Goal: Information Seeking & Learning: Learn about a topic

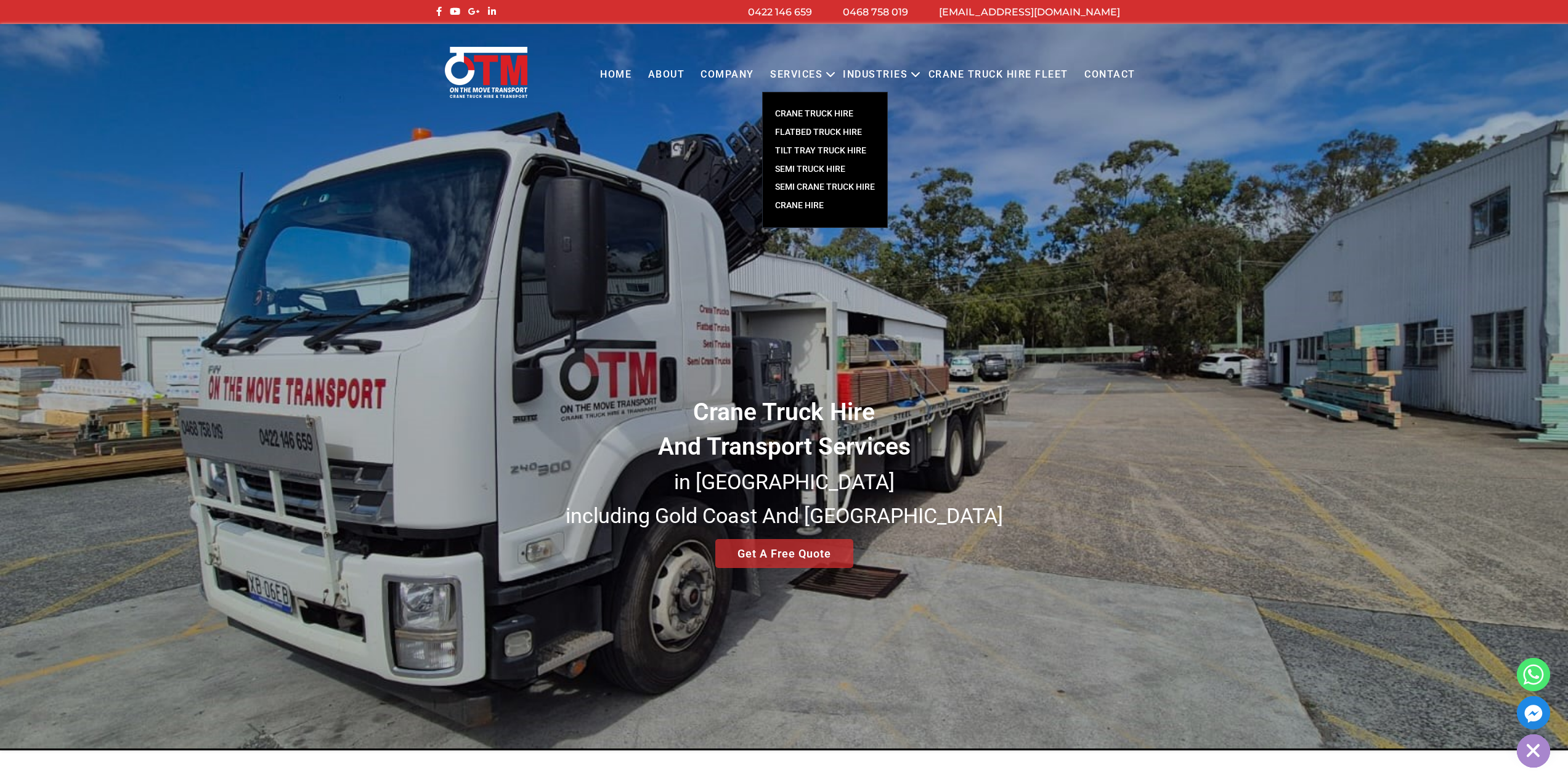
click at [833, 129] on link "FLATBED TRUCK HIRE" at bounding box center [824, 133] width 124 height 19
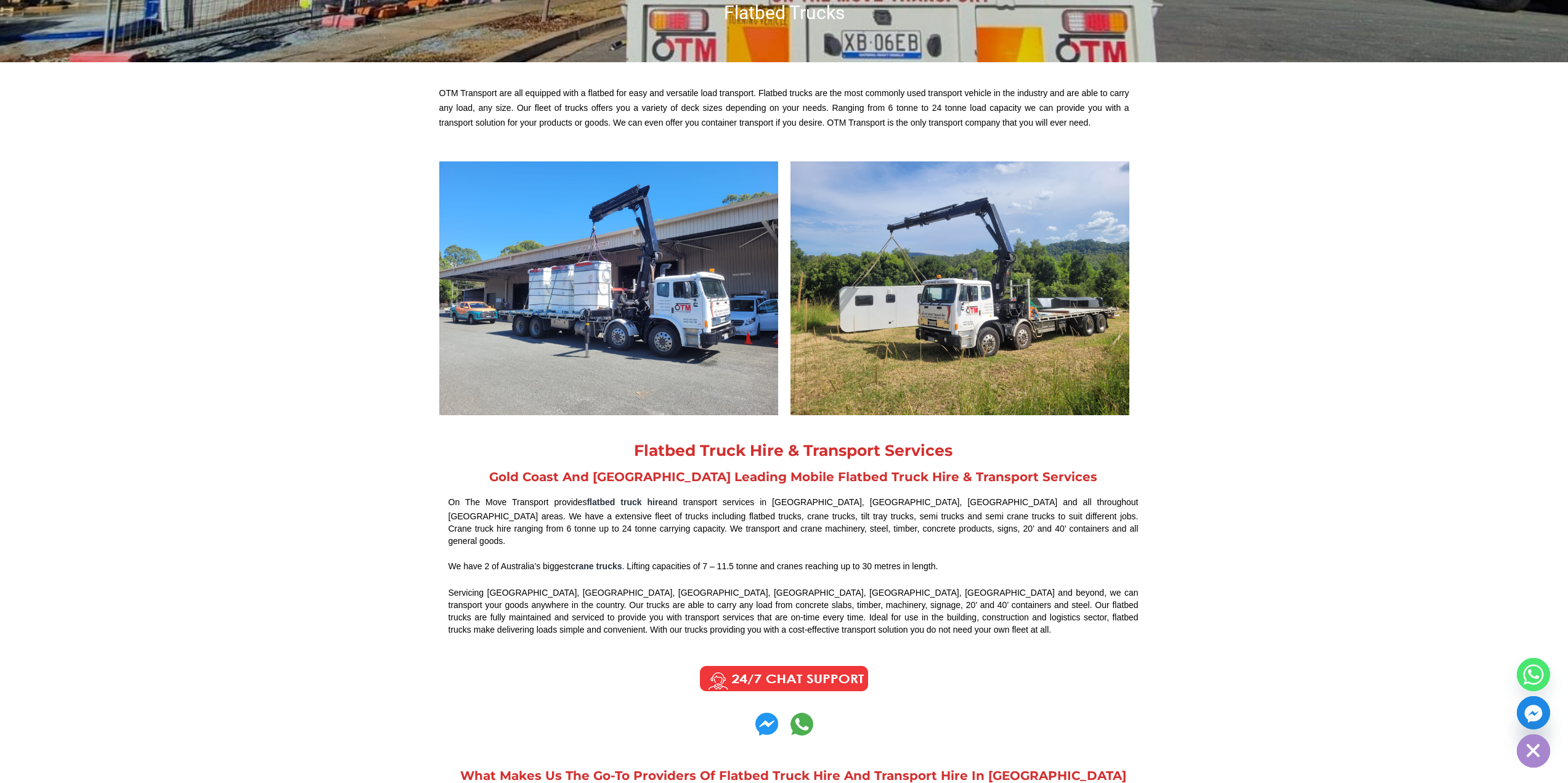
scroll to position [554, 0]
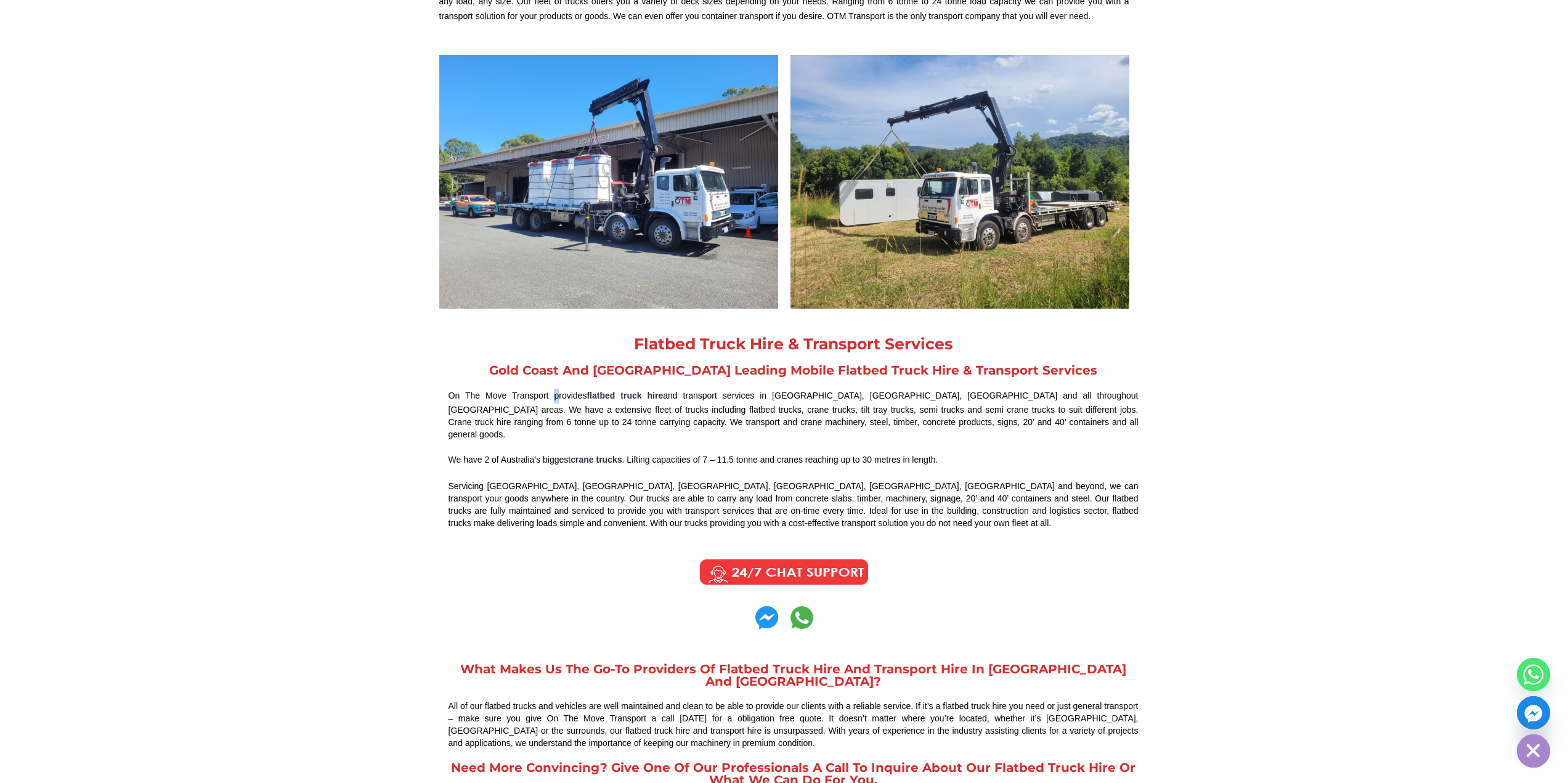
drag, startPoint x: 544, startPoint y: 399, endPoint x: 558, endPoint y: 402, distance: 14.3
click at [556, 401] on div "On The Move Transport provides flatbed truck hire and transport services in Bri…" at bounding box center [794, 415] width 690 height 52
click at [558, 402] on div "On The Move Transport provides flatbed truck hire and transport services in Bri…" at bounding box center [794, 415] width 690 height 52
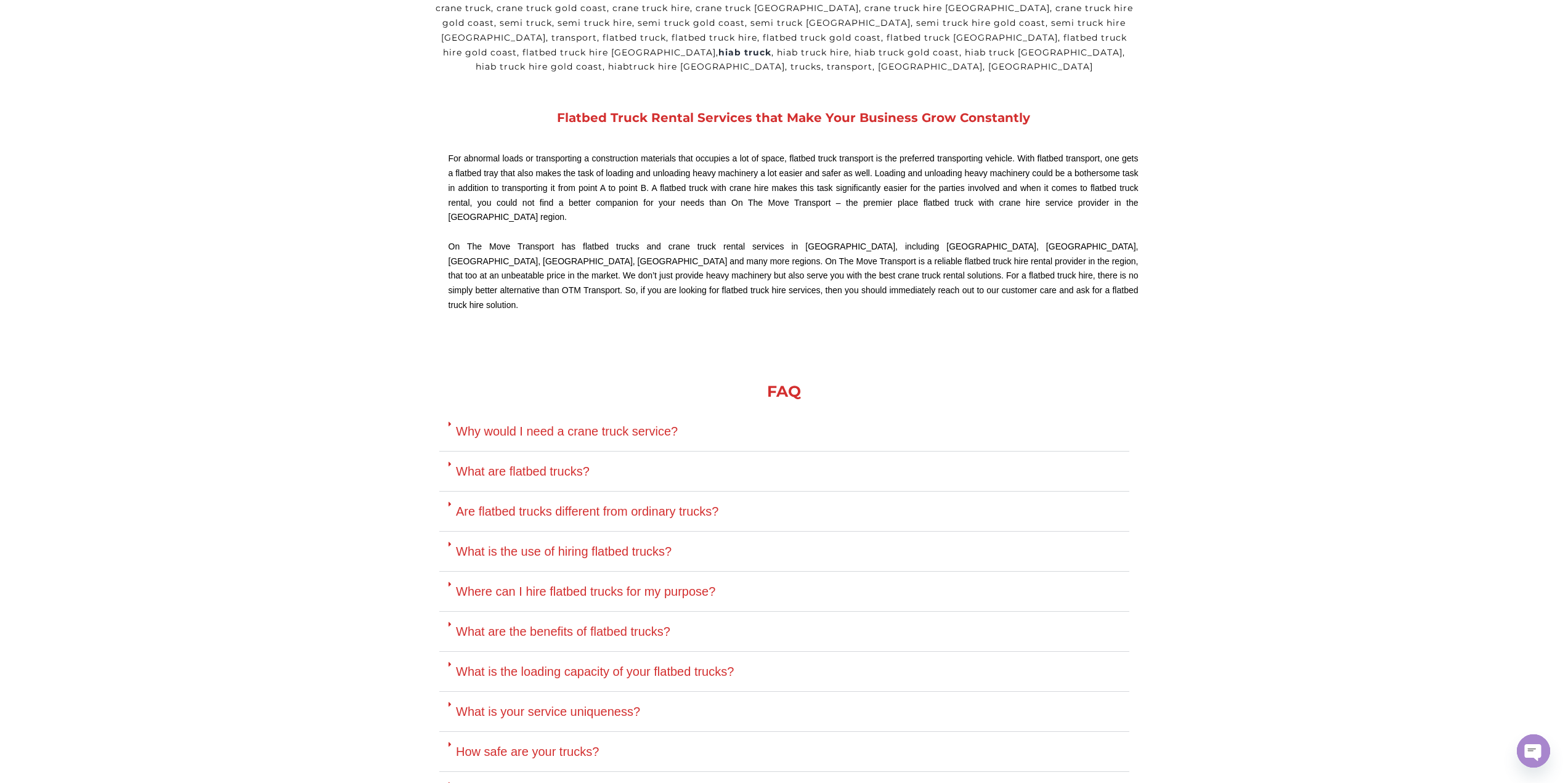
scroll to position [2894, 0]
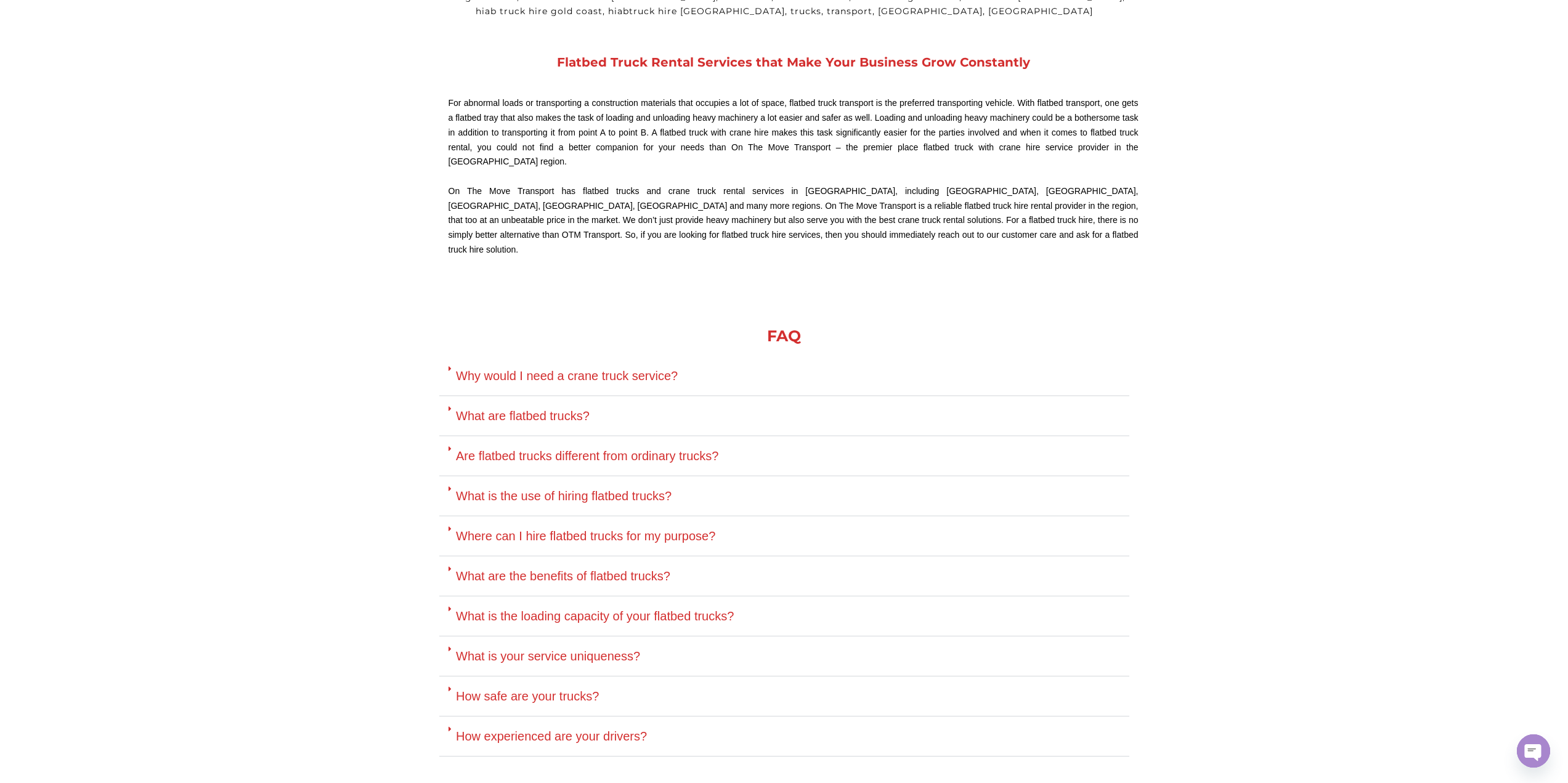
click at [647, 369] on link "Why would I need a crane truck service?" at bounding box center [567, 376] width 222 height 13
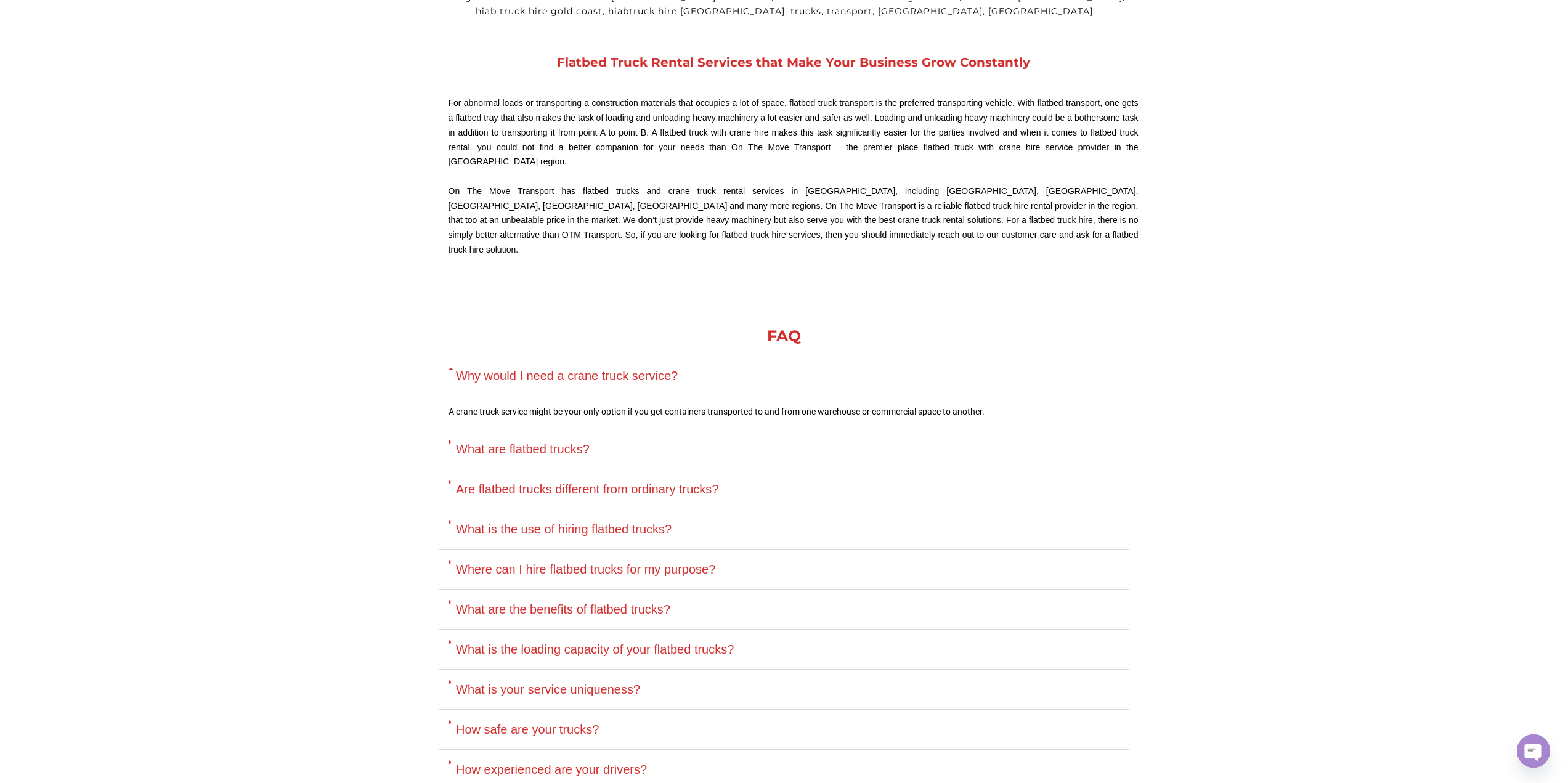
click at [637, 429] on div "What are flatbed trucks?" at bounding box center [785, 449] width 690 height 40
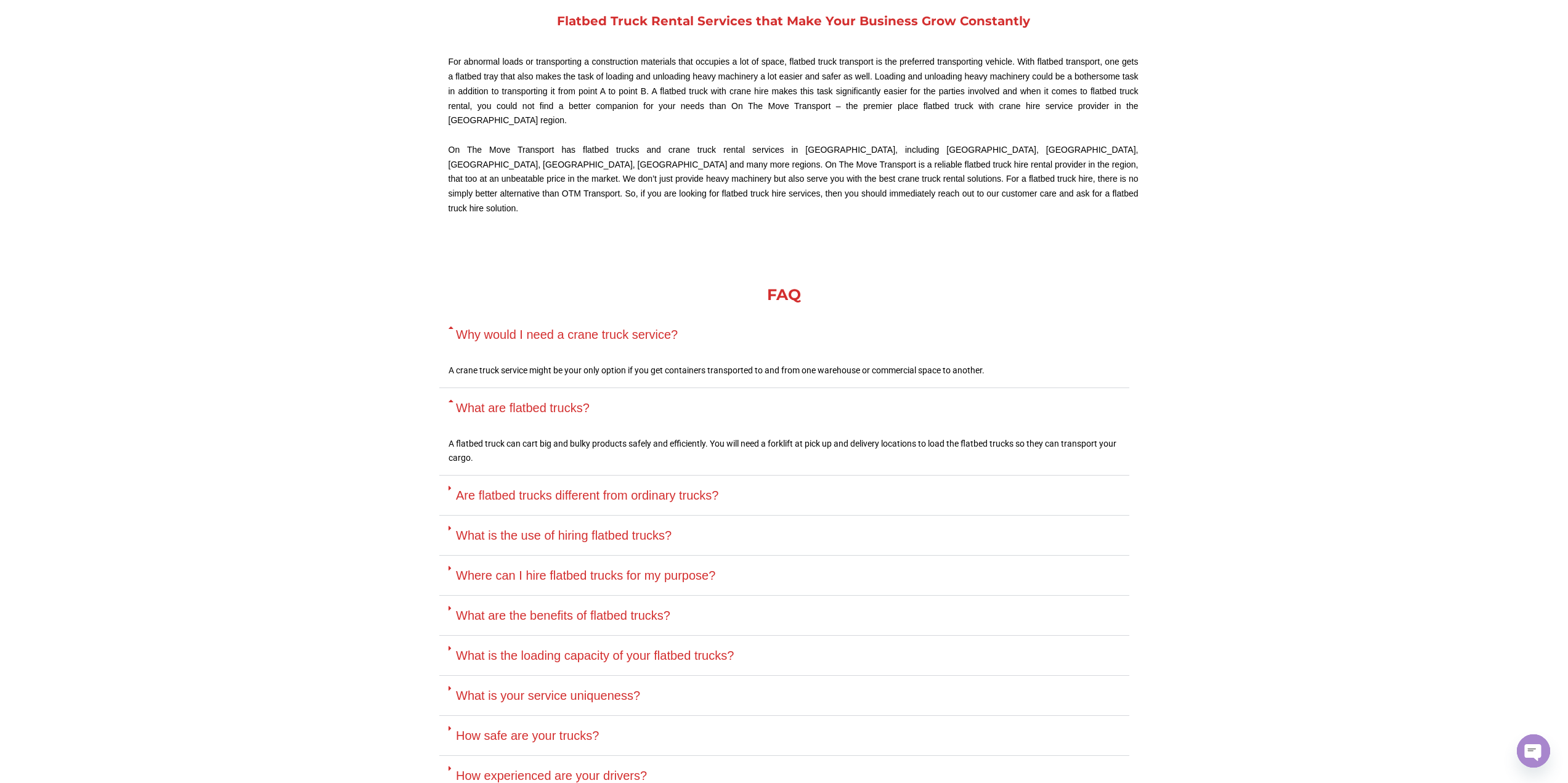
scroll to position [2956, 0]
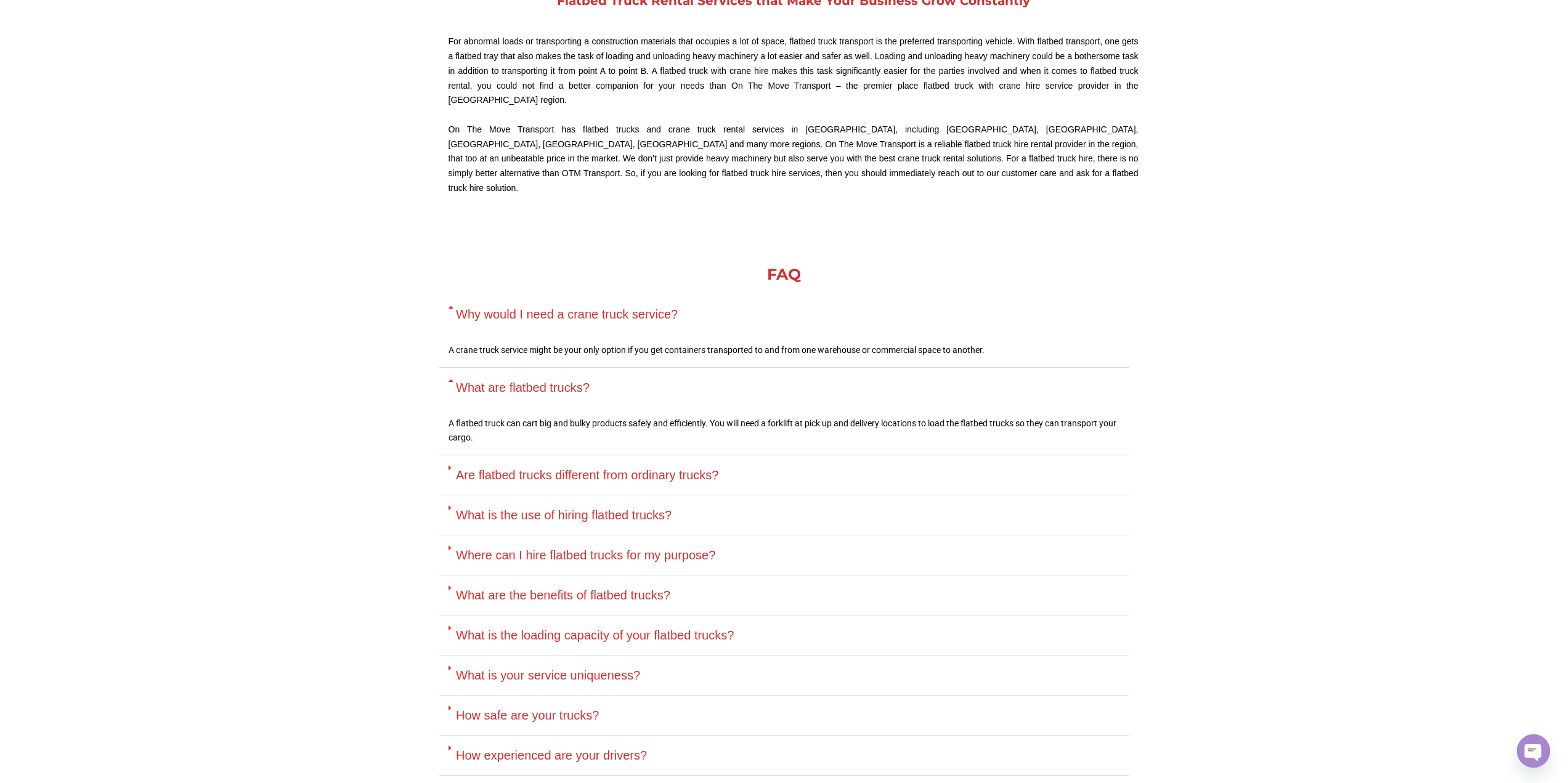
click at [677, 495] on div "What is the use of hiring flatbed trucks?" at bounding box center [785, 515] width 690 height 40
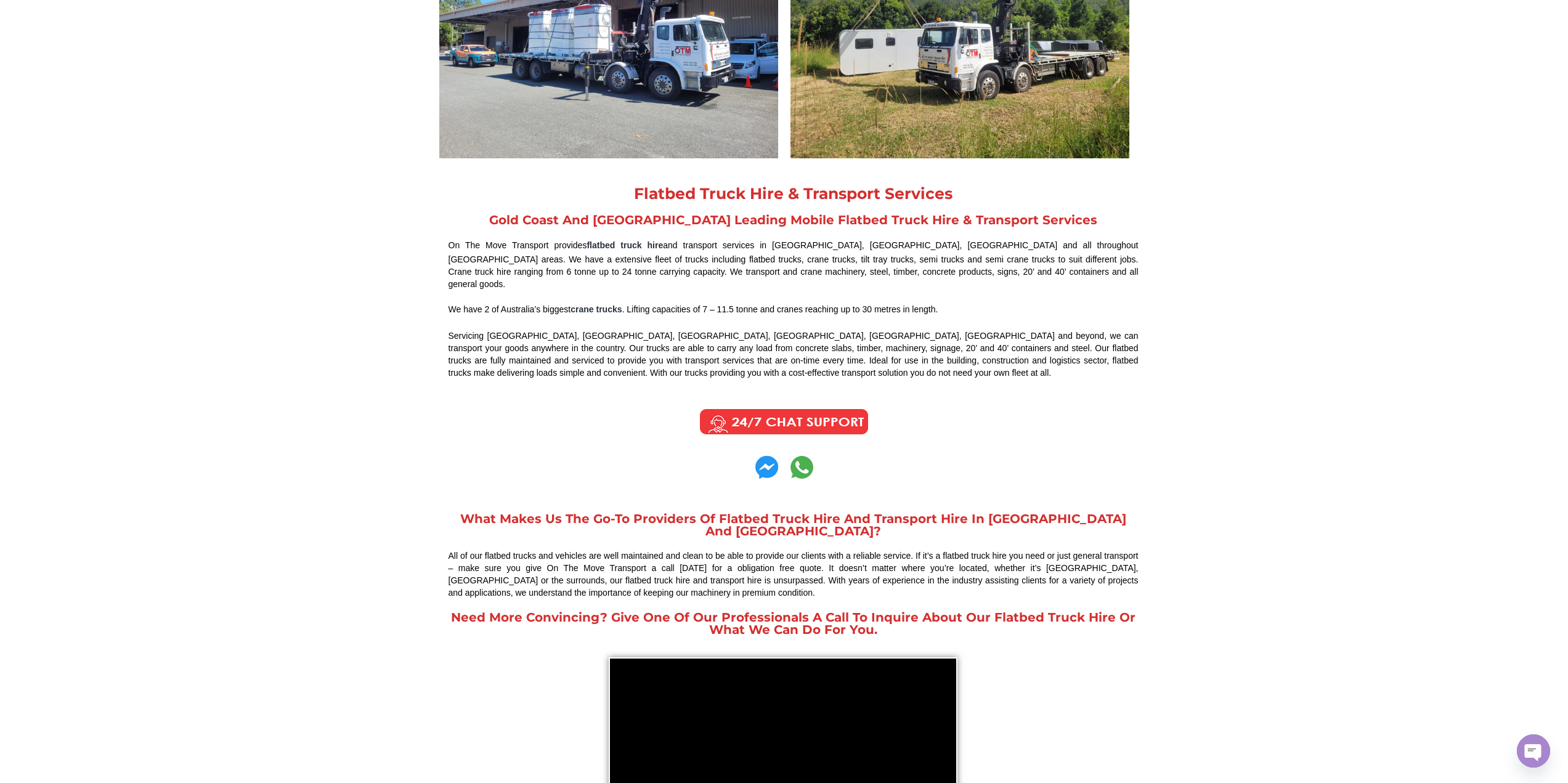
scroll to position [677, 0]
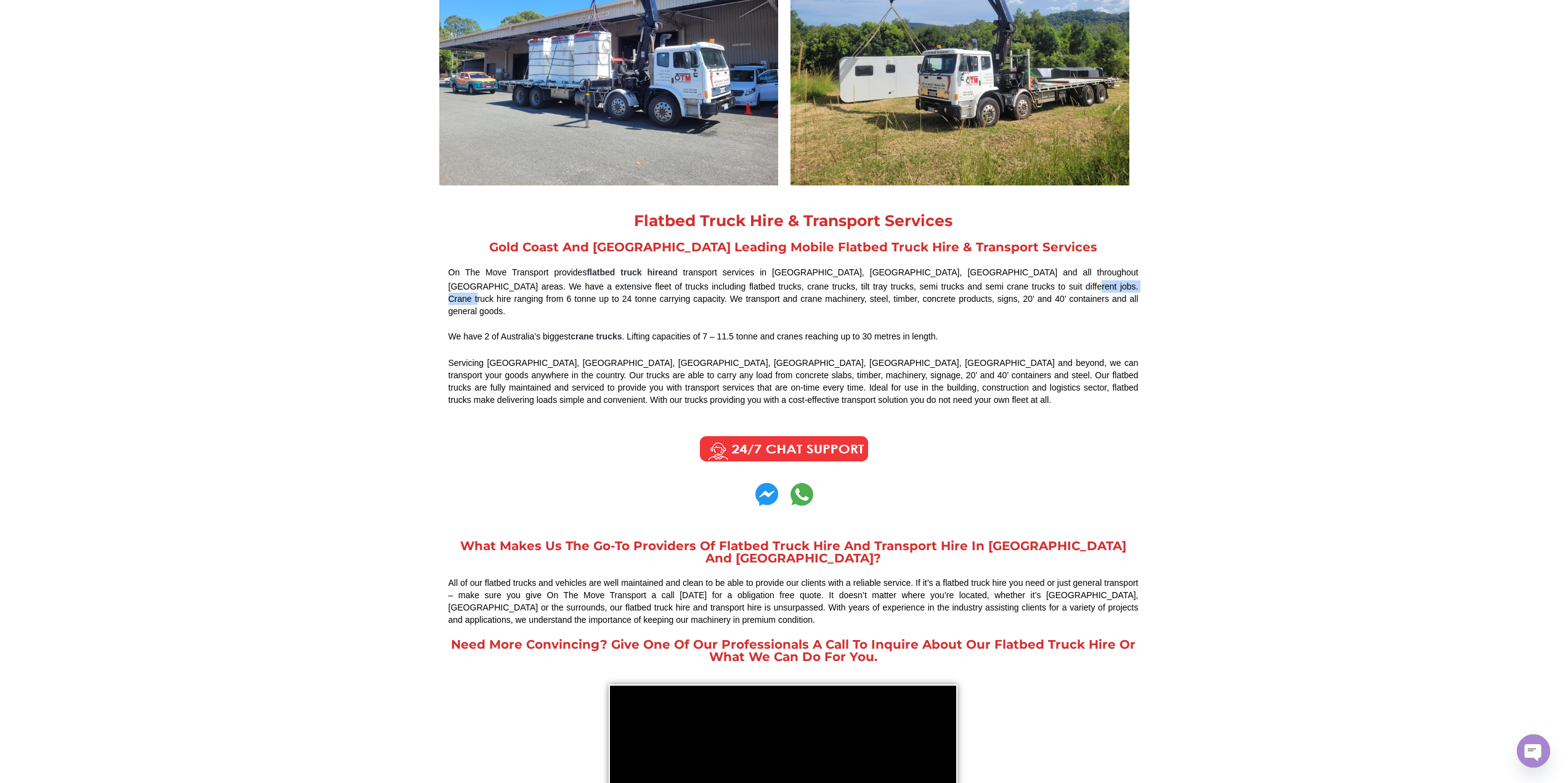
drag, startPoint x: 1043, startPoint y: 282, endPoint x: 970, endPoint y: 282, distance: 73.0
click at [971, 282] on div "On The Move Transport provides flatbed truck hire and transport services in Bri…" at bounding box center [794, 291] width 690 height 52
click at [970, 282] on div "On The Move Transport provides flatbed truck hire and transport services in Bri…" at bounding box center [794, 291] width 690 height 52
drag, startPoint x: 950, startPoint y: 282, endPoint x: 840, endPoint y: 283, distance: 110.0
click at [842, 283] on div "On The Move Transport provides flatbed truck hire and transport services in Bri…" at bounding box center [794, 291] width 690 height 52
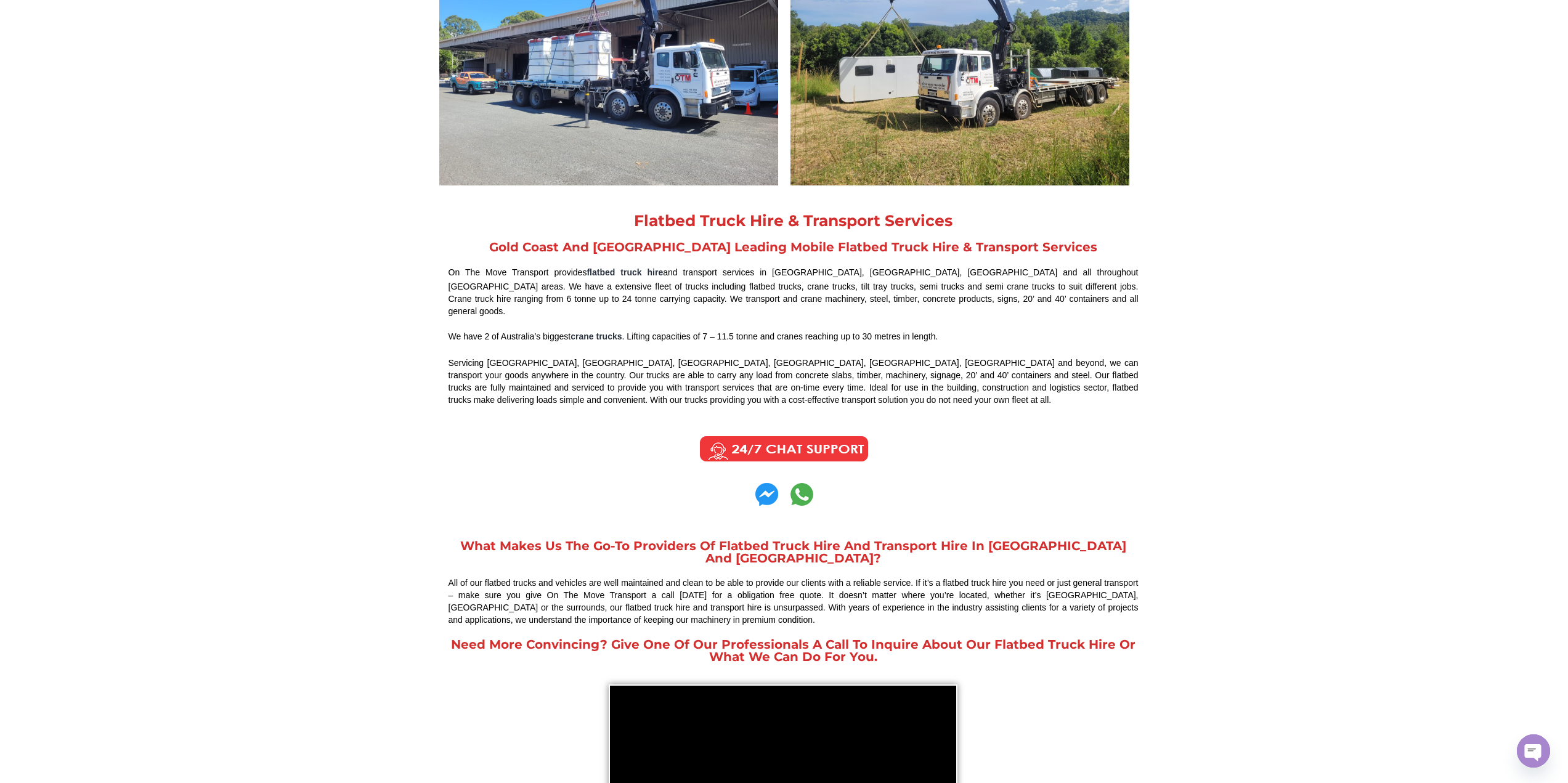
click at [840, 283] on div "On The Move Transport provides flatbed truck hire and transport services in Bri…" at bounding box center [794, 291] width 690 height 52
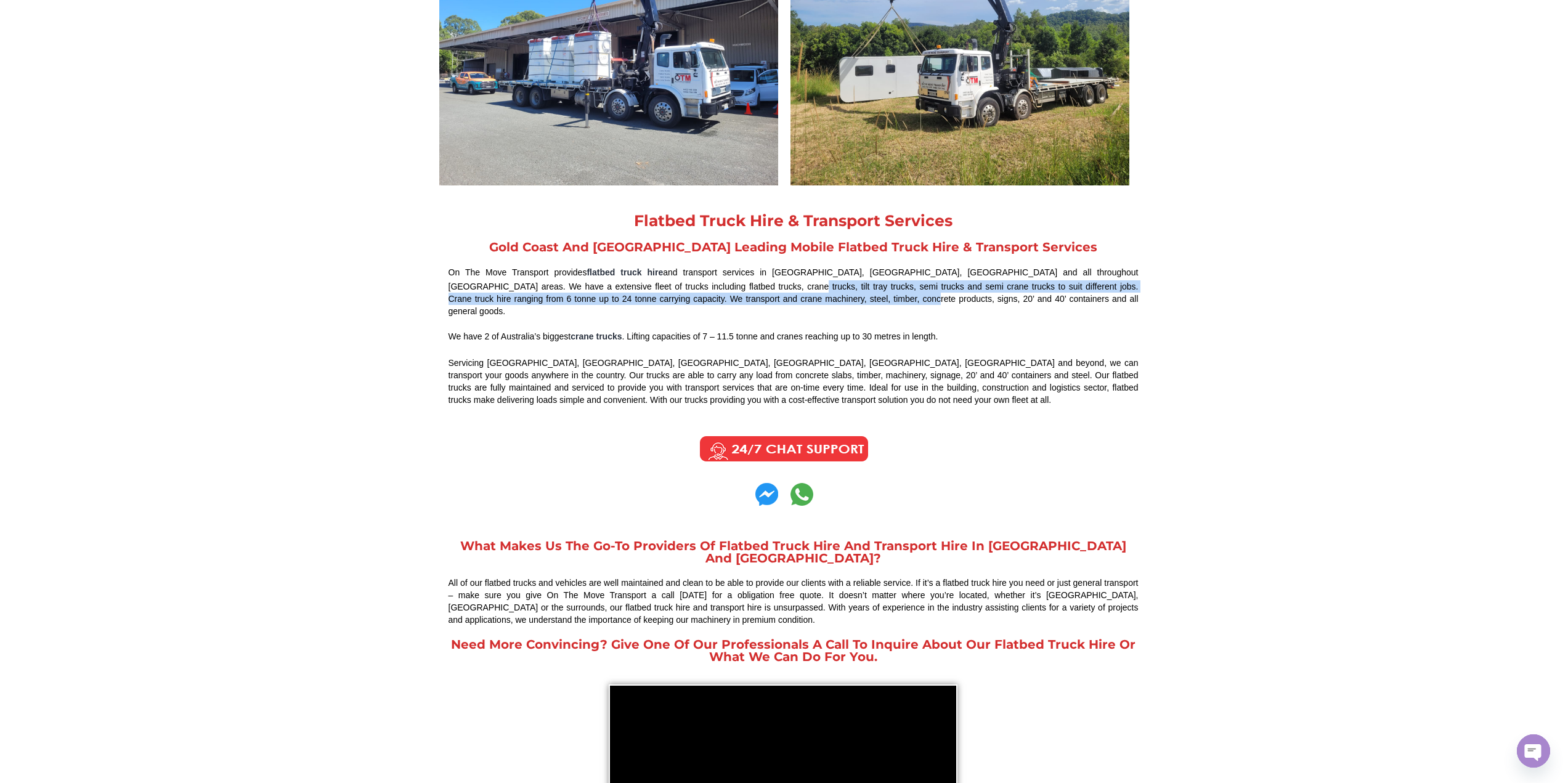
drag, startPoint x: 692, startPoint y: 285, endPoint x: 800, endPoint y: 296, distance: 108.6
click at [800, 296] on div "On The Move Transport provides flatbed truck hire and transport services in Bri…" at bounding box center [794, 291] width 690 height 52
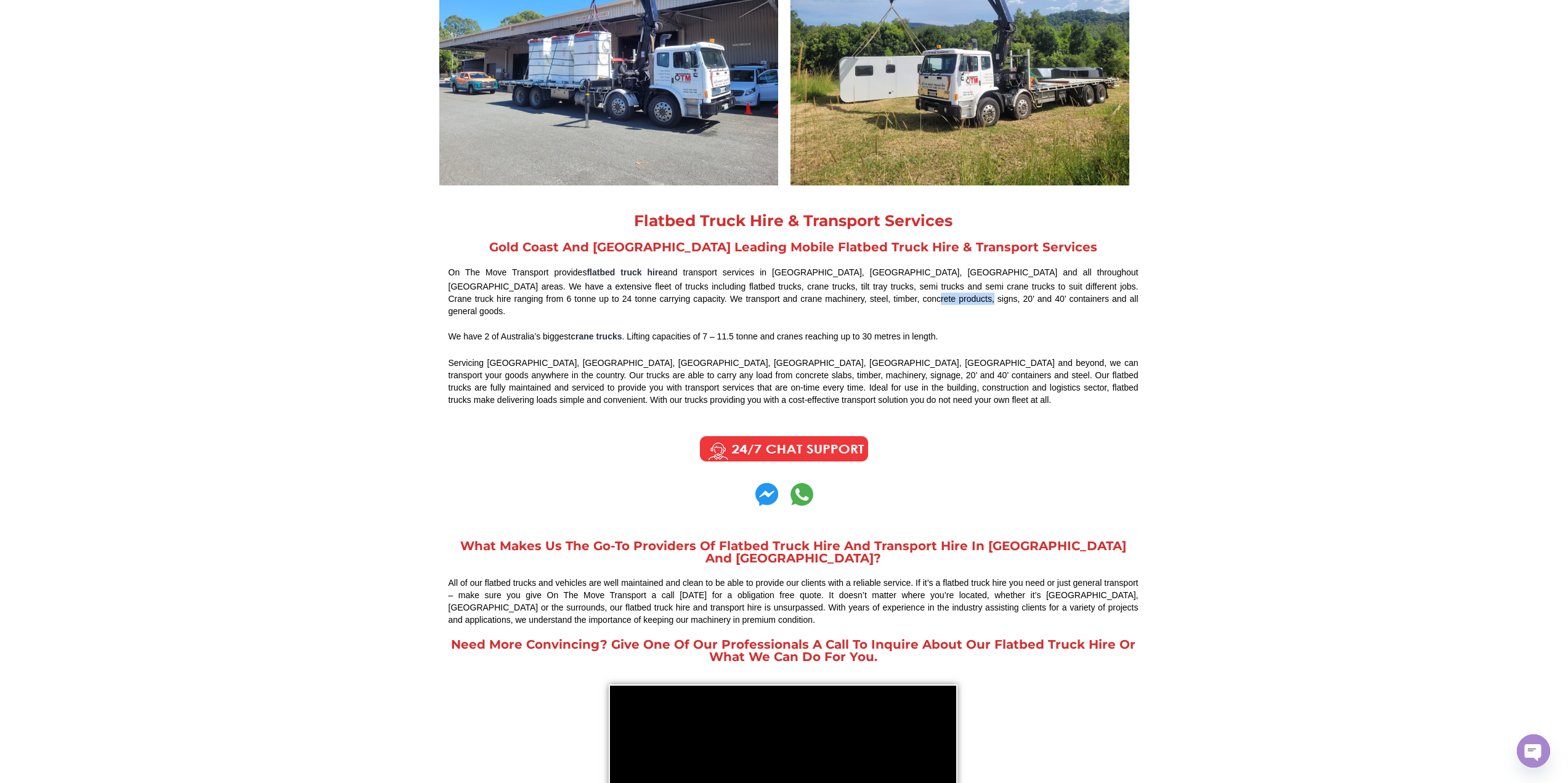
drag, startPoint x: 800, startPoint y: 296, endPoint x: 844, endPoint y: 299, distance: 44.1
click at [844, 299] on div "On The Move Transport provides flatbed truck hire and transport services in Bri…" at bounding box center [794, 291] width 690 height 52
click at [844, 299] on div "On The Move Transport provides flatbed truck hire and transport services in Bri…" at bounding box center [794, 291] width 690 height 52
click at [821, 300] on div "On The Move Transport provides flatbed truck hire and transport services in Bri…" at bounding box center [794, 291] width 690 height 52
drag, startPoint x: 820, startPoint y: 300, endPoint x: 850, endPoint y: 303, distance: 30.1
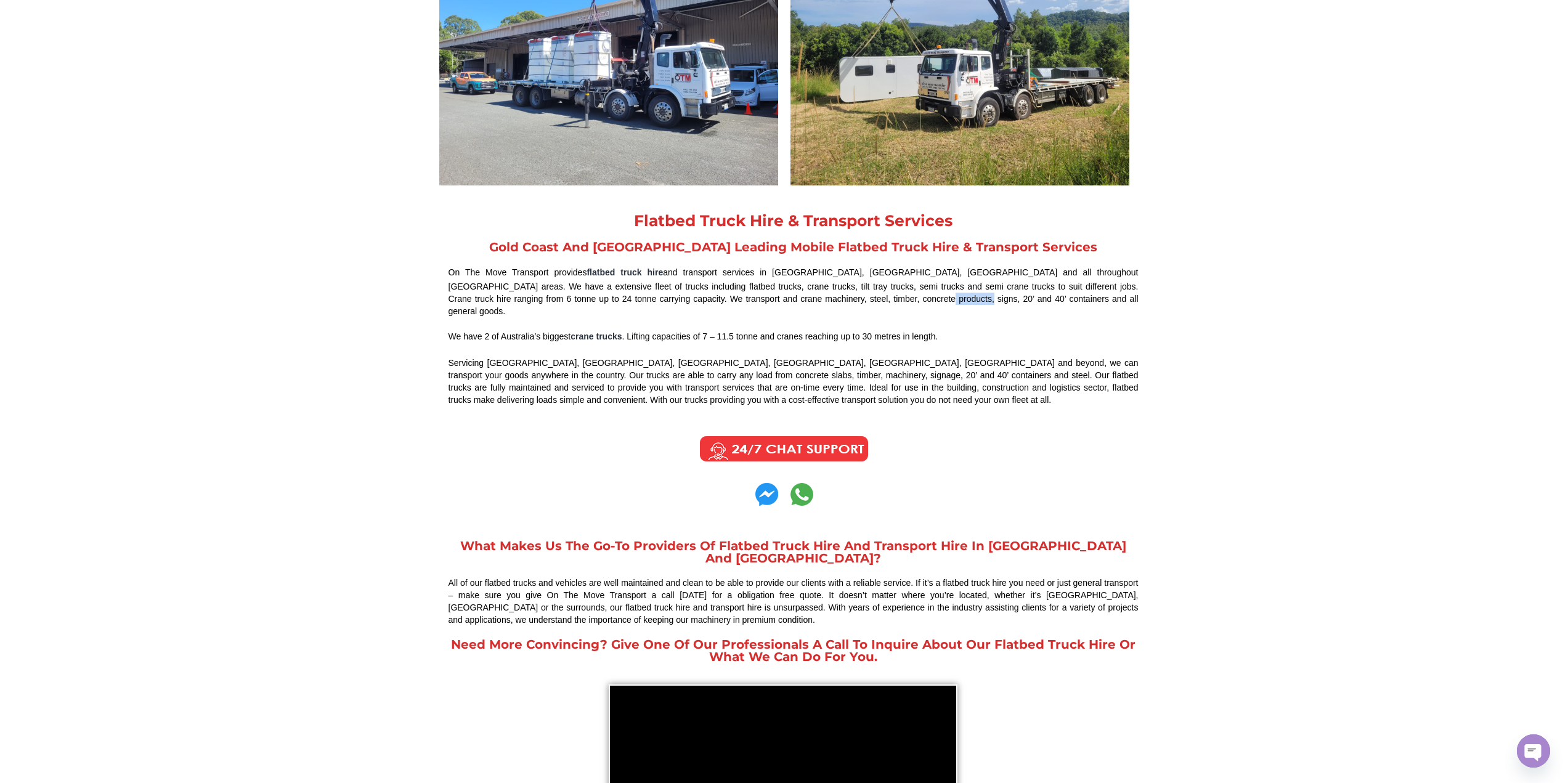
click at [850, 303] on div "On The Move Transport provides flatbed truck hire and transport services in Bri…" at bounding box center [794, 291] width 690 height 52
click at [851, 303] on div "On The Move Transport provides flatbed truck hire and transport services in Bri…" at bounding box center [794, 291] width 690 height 52
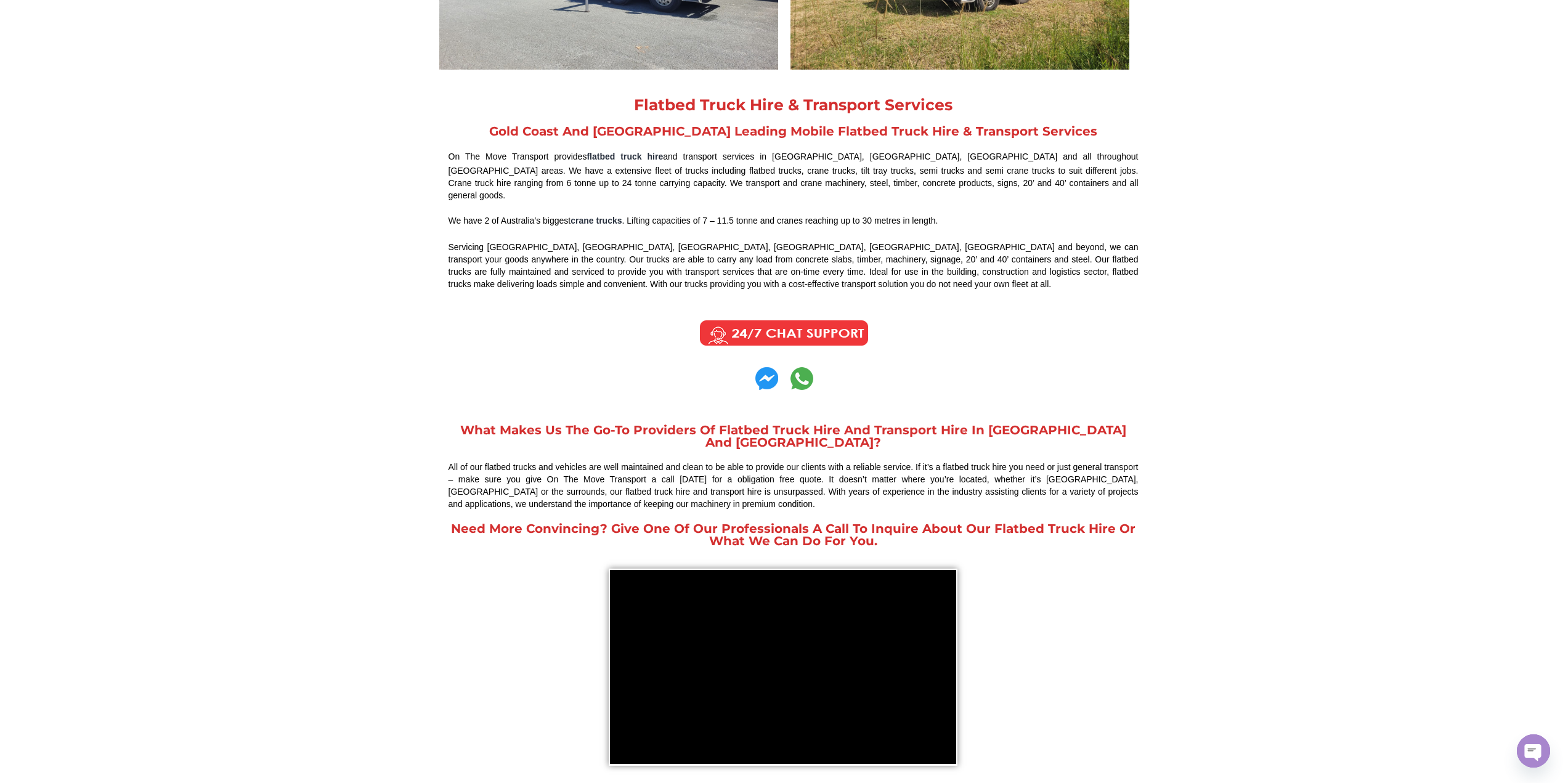
scroll to position [801, 0]
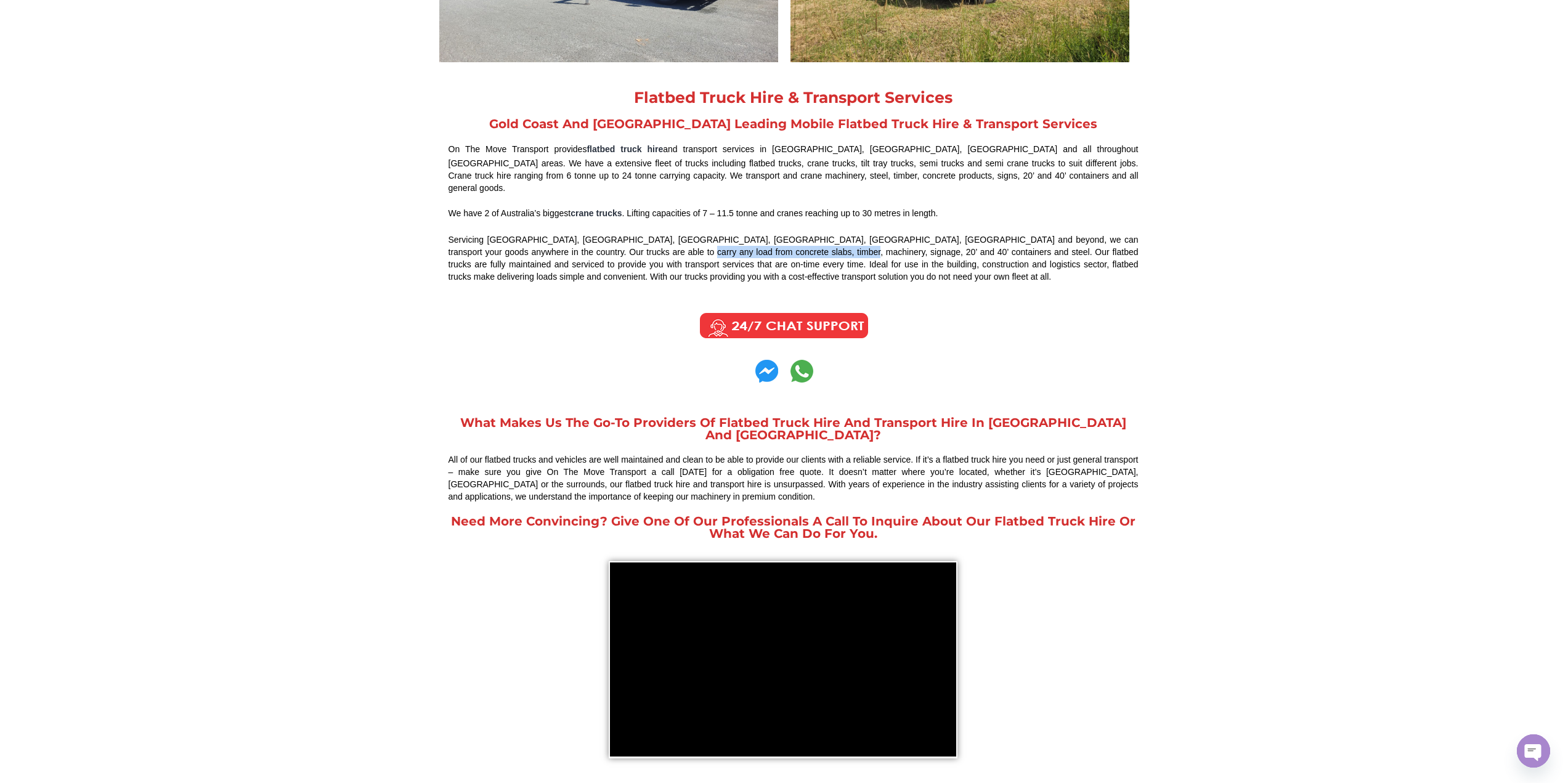
drag, startPoint x: 610, startPoint y: 244, endPoint x: 784, endPoint y: 242, distance: 174.0
click at [782, 242] on div "Servicing Gold Coast, Brisbane, Ipswich, Toowoomba, Sunshine Coast, Northern NS…" at bounding box center [794, 258] width 690 height 49
drag, startPoint x: 784, startPoint y: 242, endPoint x: 795, endPoint y: 242, distance: 11.0
click at [785, 242] on div "Servicing Gold Coast, Brisbane, Ipswich, Toowoomba, Sunshine Coast, Northern NS…" at bounding box center [794, 258] width 690 height 49
drag, startPoint x: 864, startPoint y: 241, endPoint x: 939, endPoint y: 241, distance: 75.0
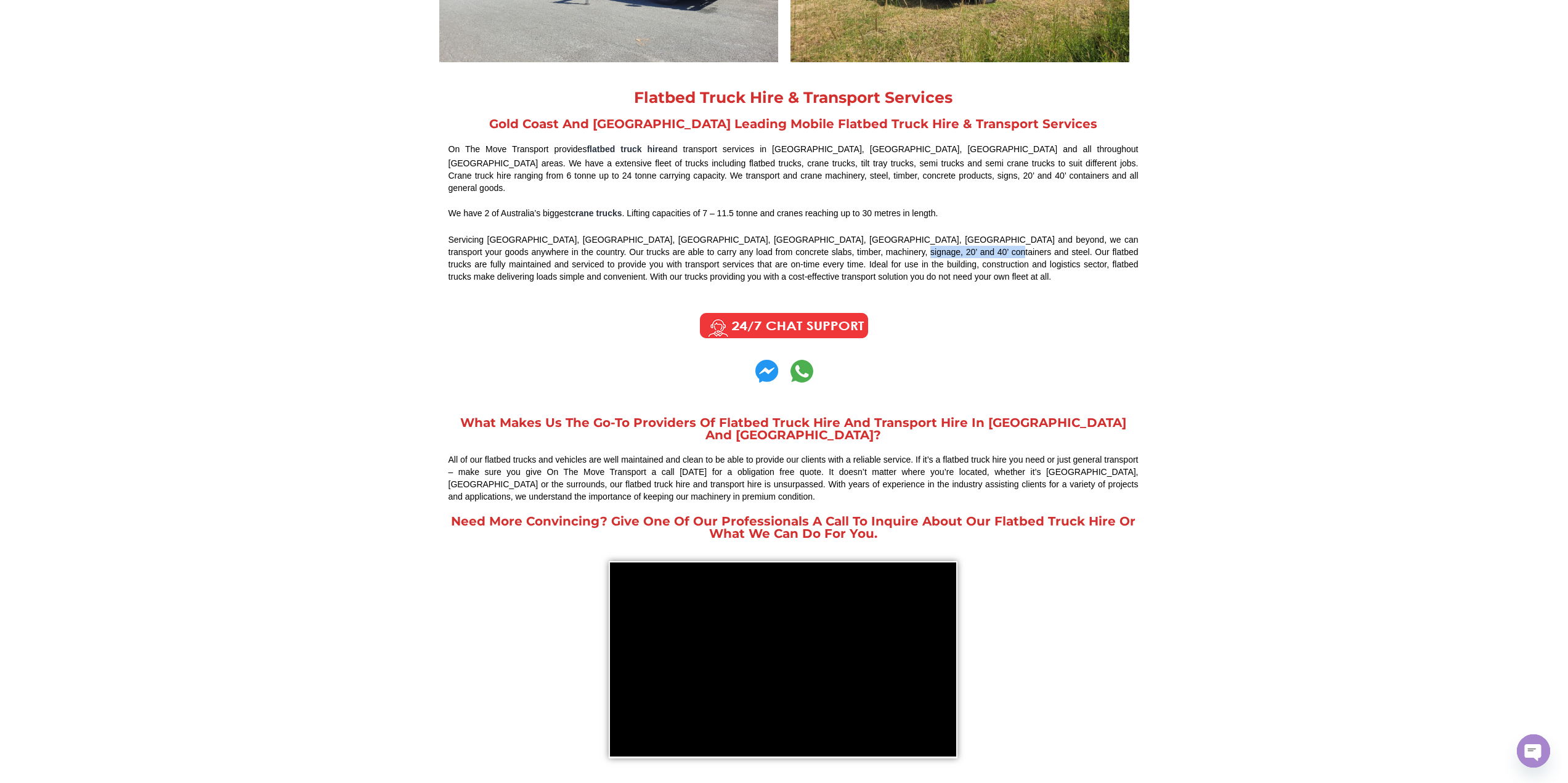
click at [939, 241] on div "Servicing Gold Coast, Brisbane, Ipswich, Toowoomba, Sunshine Coast, Northern NS…" at bounding box center [794, 258] width 690 height 49
click at [948, 241] on div "Servicing Gold Coast, Brisbane, Ipswich, Toowoomba, Sunshine Coast, Northern NS…" at bounding box center [794, 258] width 690 height 49
drag, startPoint x: 978, startPoint y: 240, endPoint x: 1029, endPoint y: 239, distance: 51.0
click at [1020, 240] on div "Servicing Gold Coast, Brisbane, Ipswich, Toowoomba, Sunshine Coast, Northern NS…" at bounding box center [794, 258] width 690 height 49
click at [1029, 239] on div "Servicing Gold Coast, Brisbane, Ipswich, Toowoomba, Sunshine Coast, Northern NS…" at bounding box center [794, 258] width 690 height 49
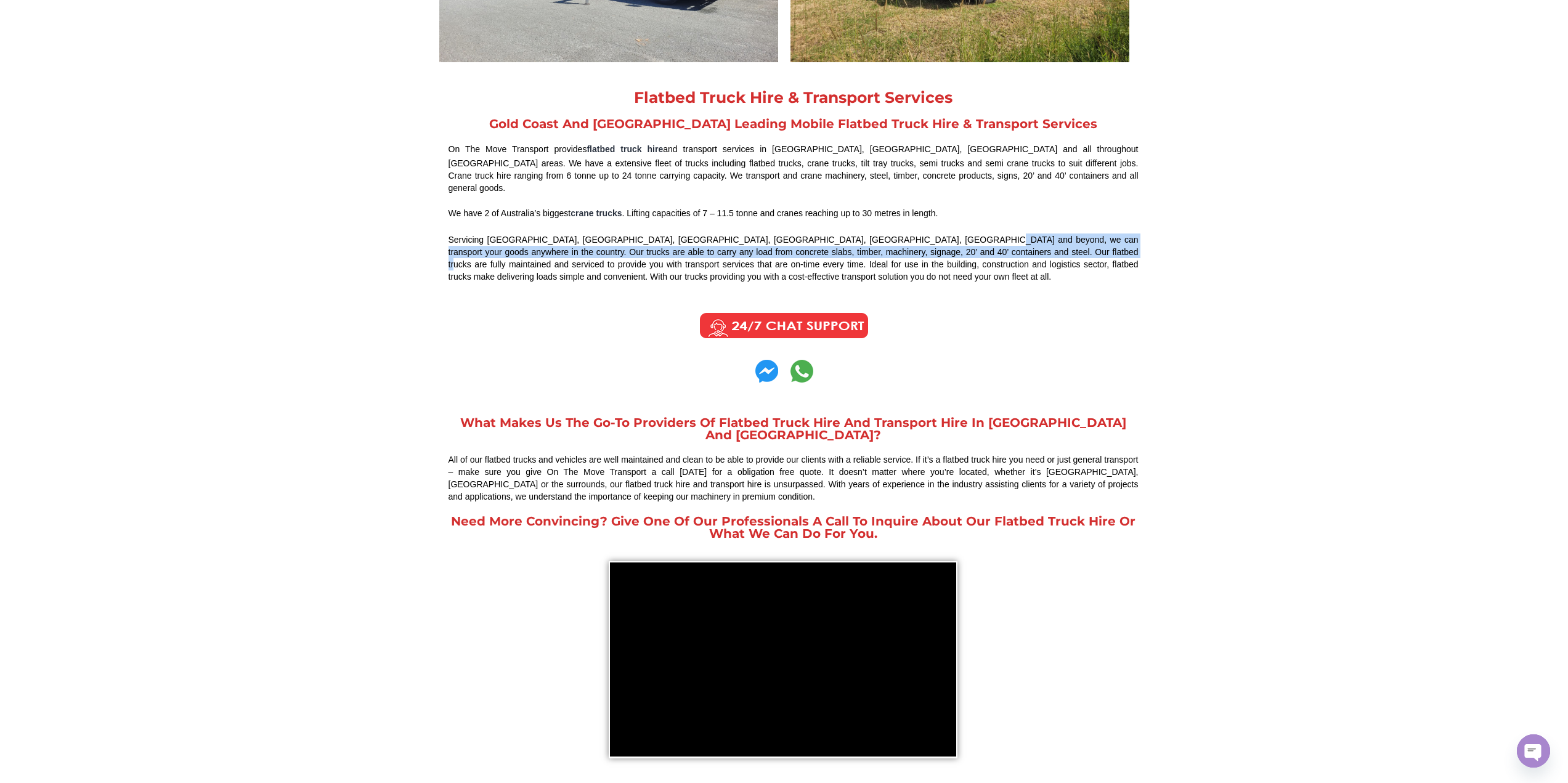
drag, startPoint x: 1029, startPoint y: 239, endPoint x: 923, endPoint y: 232, distance: 106.2
click at [925, 234] on div "Servicing Gold Coast, Brisbane, Ipswich, Toowoomba, Sunshine Coast, Northern NS…" at bounding box center [794, 258] width 690 height 49
click at [921, 234] on div "Servicing Gold Coast, Brisbane, Ipswich, Toowoomba, Sunshine Coast, Northern NS…" at bounding box center [794, 258] width 690 height 49
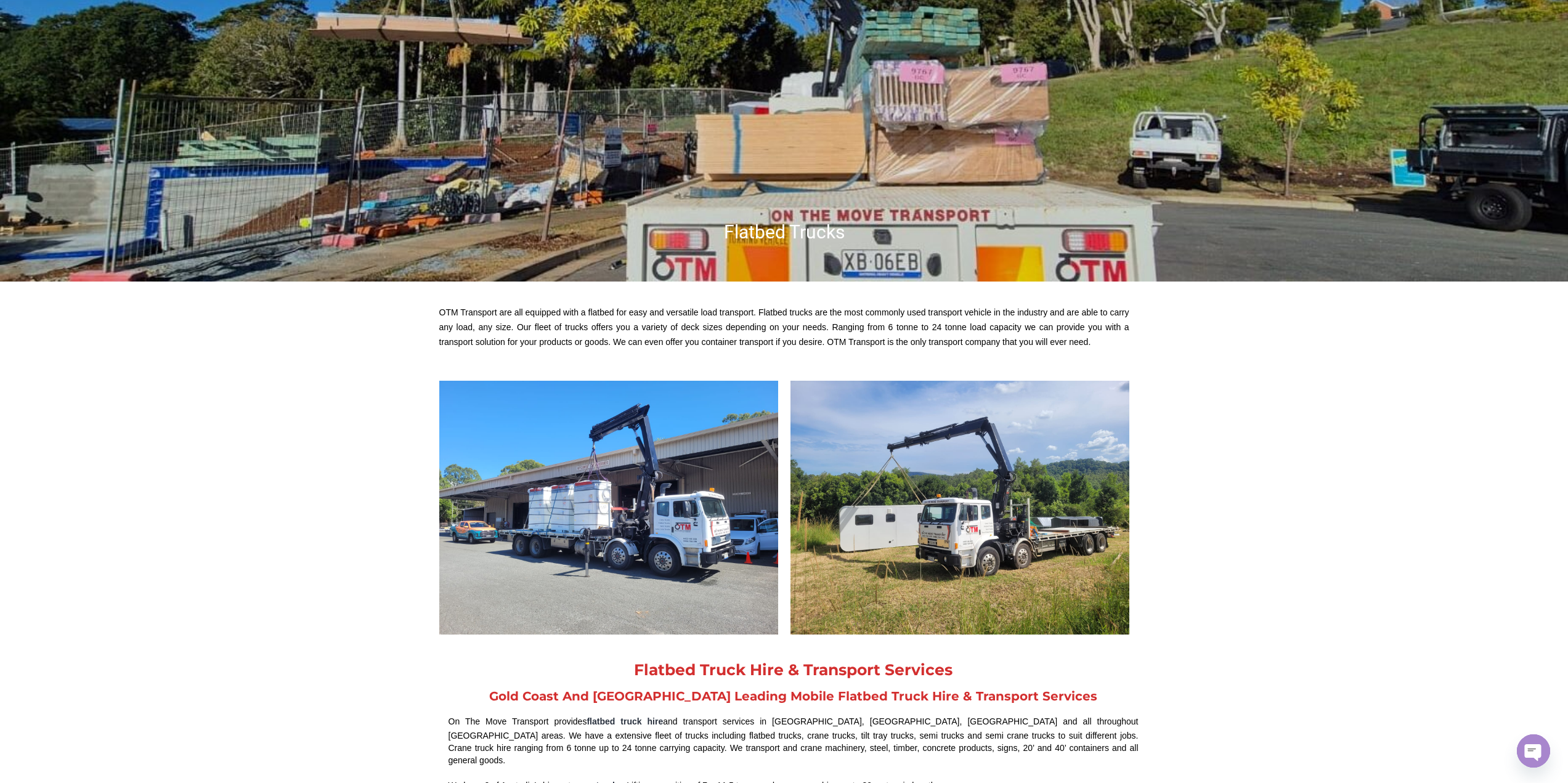
scroll to position [431, 0]
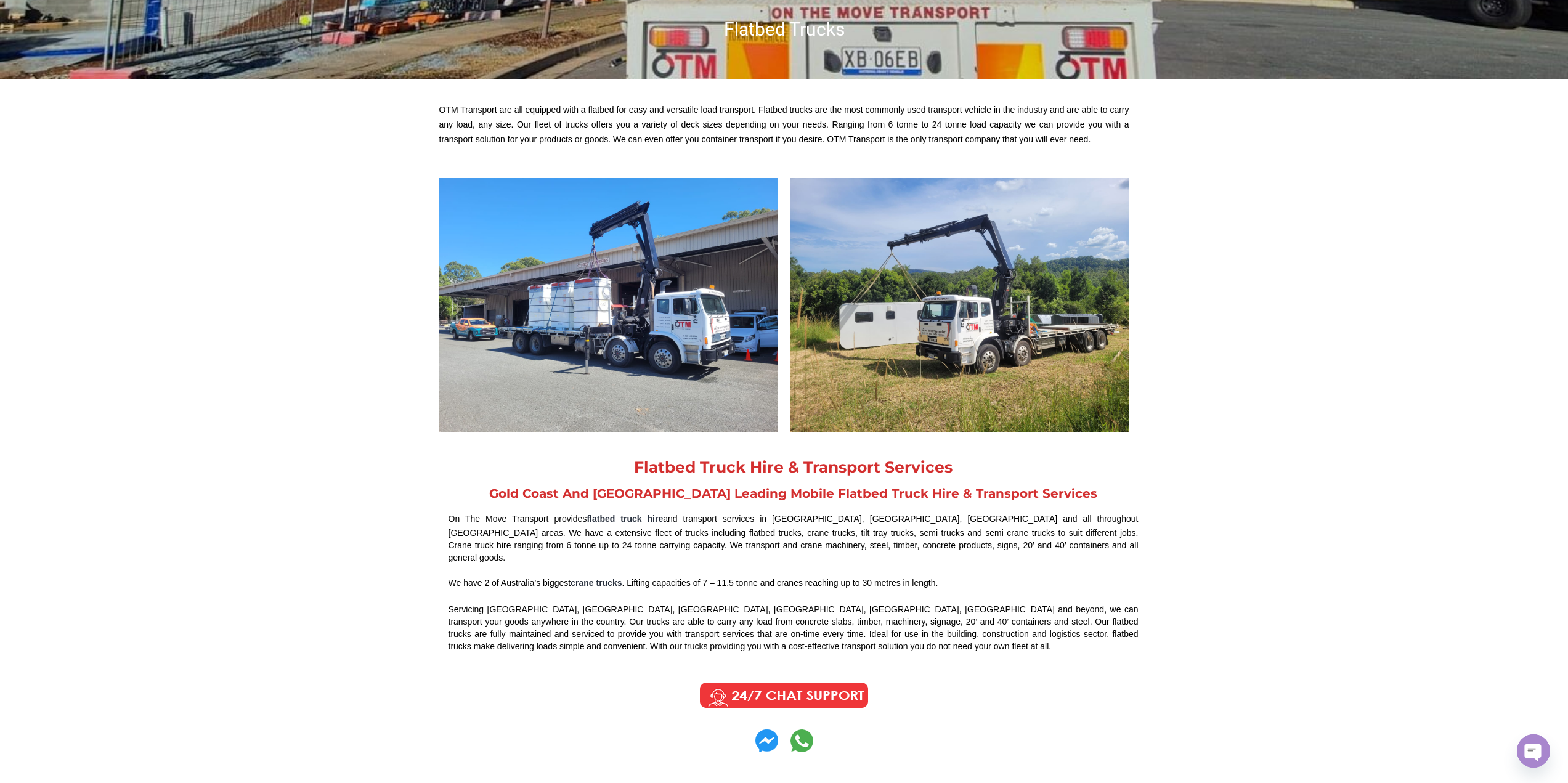
click at [785, 681] on img at bounding box center [783, 695] width 185 height 31
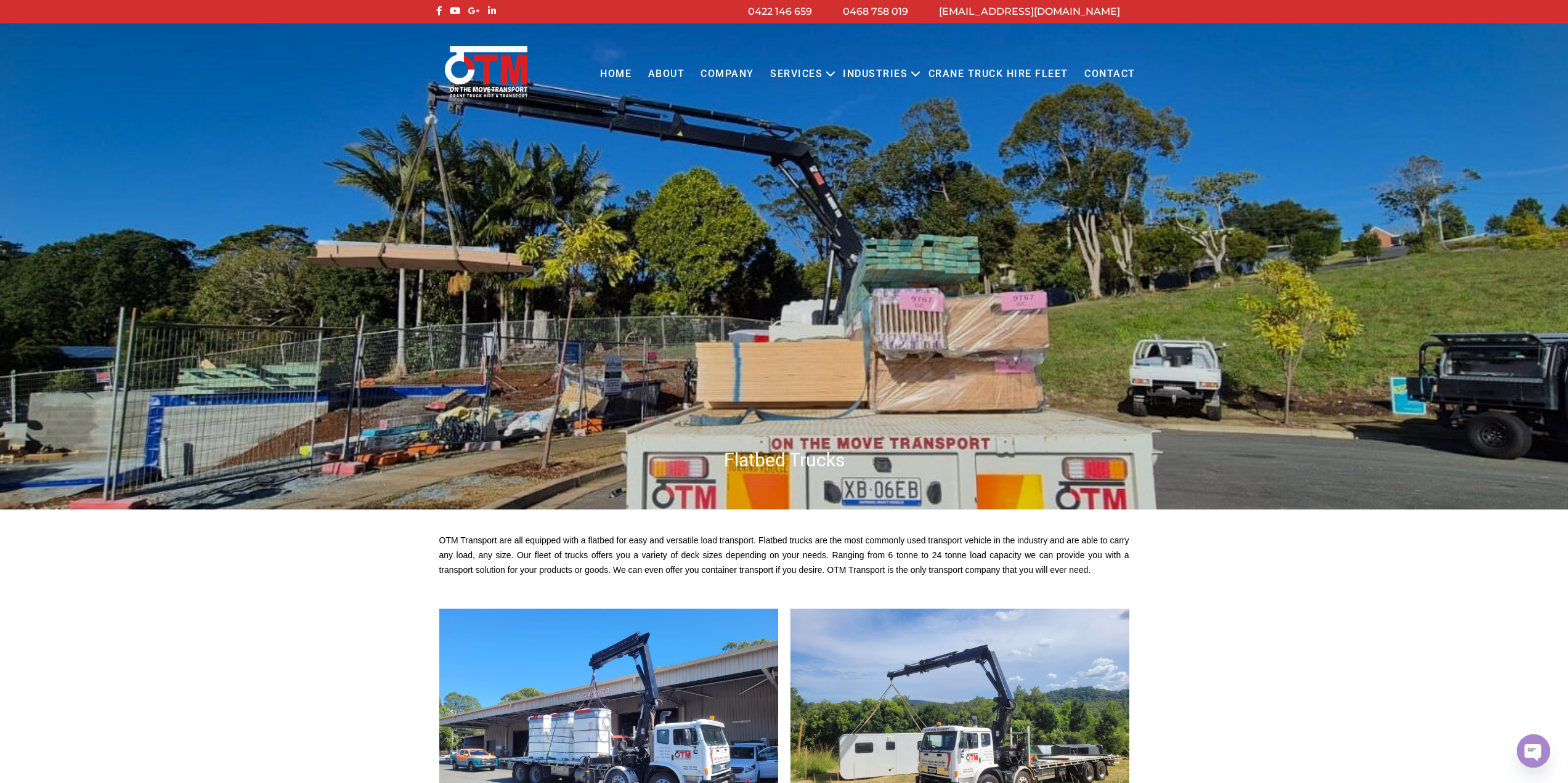
scroll to position [0, 0]
